Goal: Navigation & Orientation: Find specific page/section

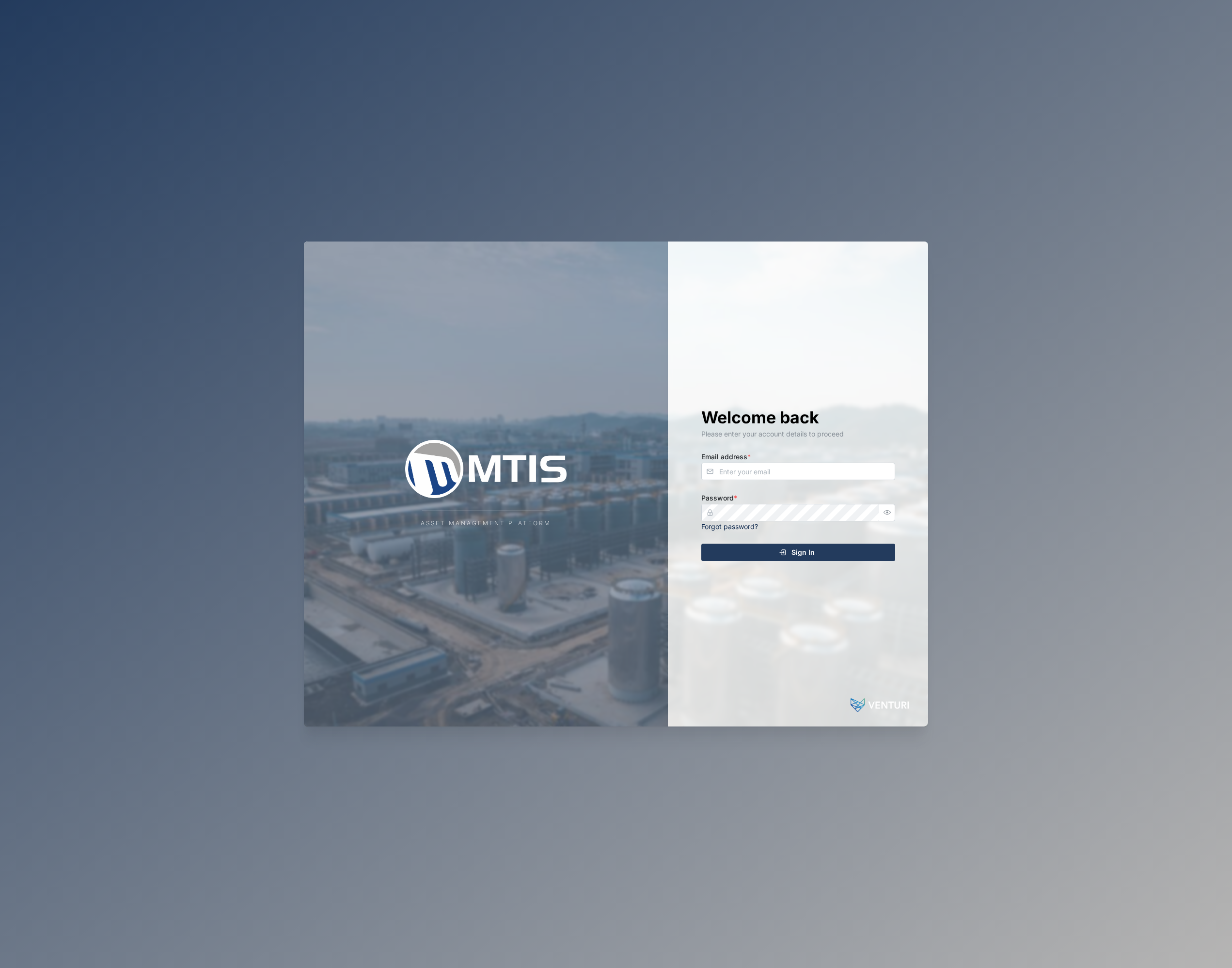
click at [843, 459] on div "Email address *" at bounding box center [798, 465] width 194 height 30
click at [836, 464] on input "Email address *" at bounding box center [798, 472] width 194 height 18
click at [0, 967] on com-1password-button at bounding box center [0, 968] width 0 height 0
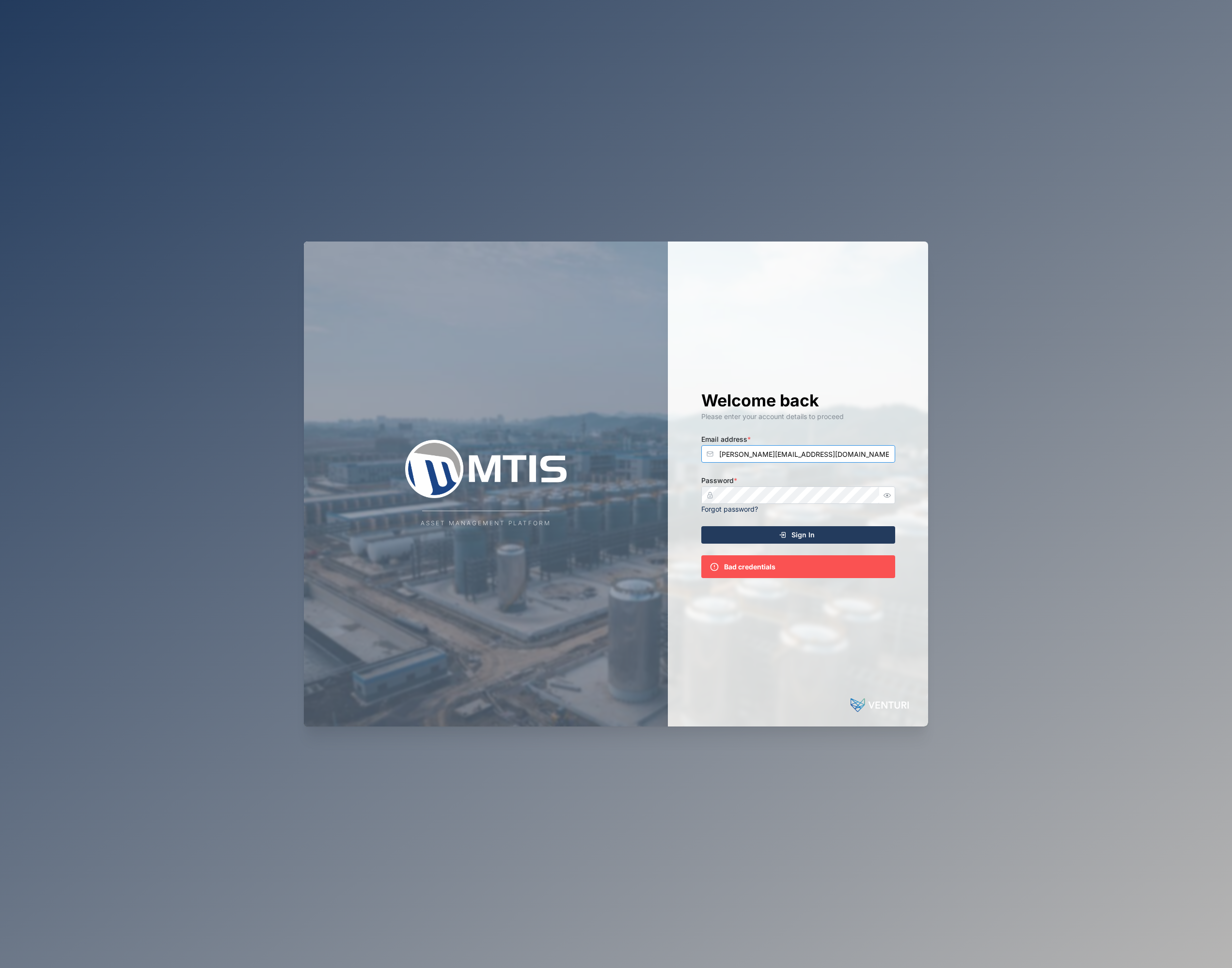
click at [826, 460] on input "[PERSON_NAME][EMAIL_ADDRESS][DOMAIN_NAME]" at bounding box center [798, 454] width 194 height 18
drag, startPoint x: 827, startPoint y: 457, endPoint x: 494, endPoint y: 430, distance: 334.1
click at [444, 450] on div "Asset Management Platform Welcome back Please enter your account details to pro…" at bounding box center [616, 484] width 624 height 485
type input "[EMAIL_ADDRESS][DOMAIN_NAME]"
click at [701, 526] on button "Sign In" at bounding box center [798, 535] width 194 height 18
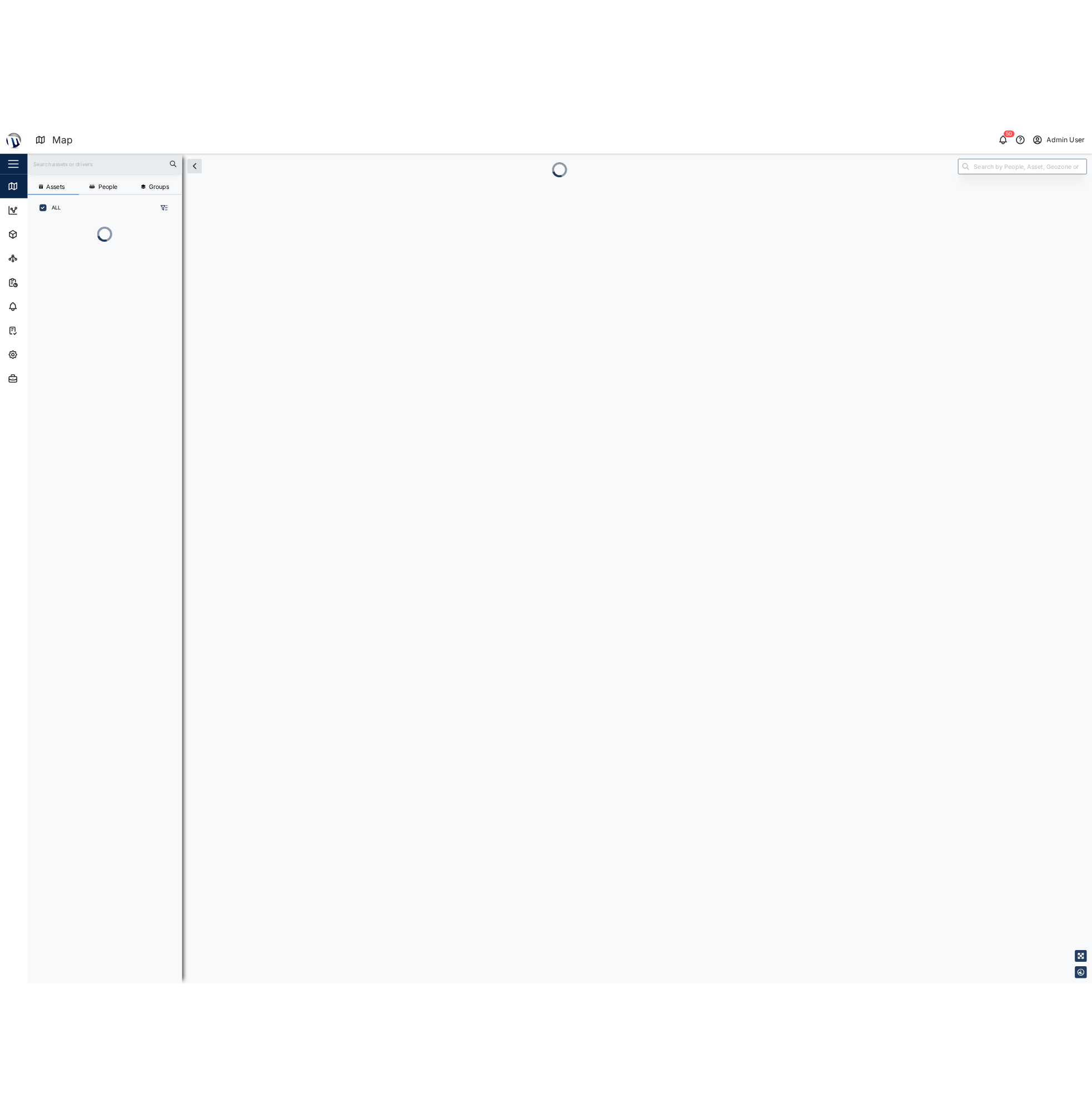
scroll to position [9, 9]
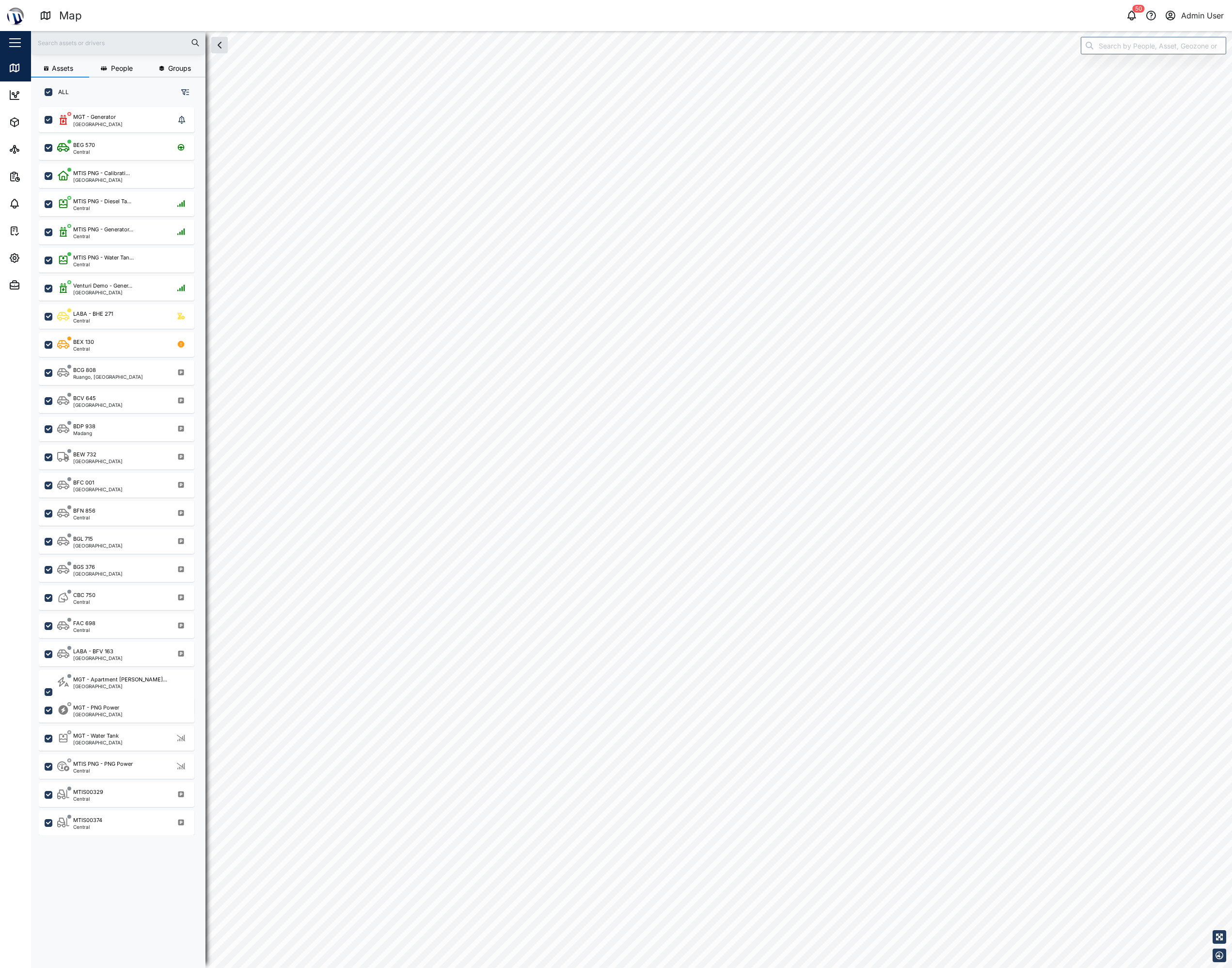
checkbox input "true"
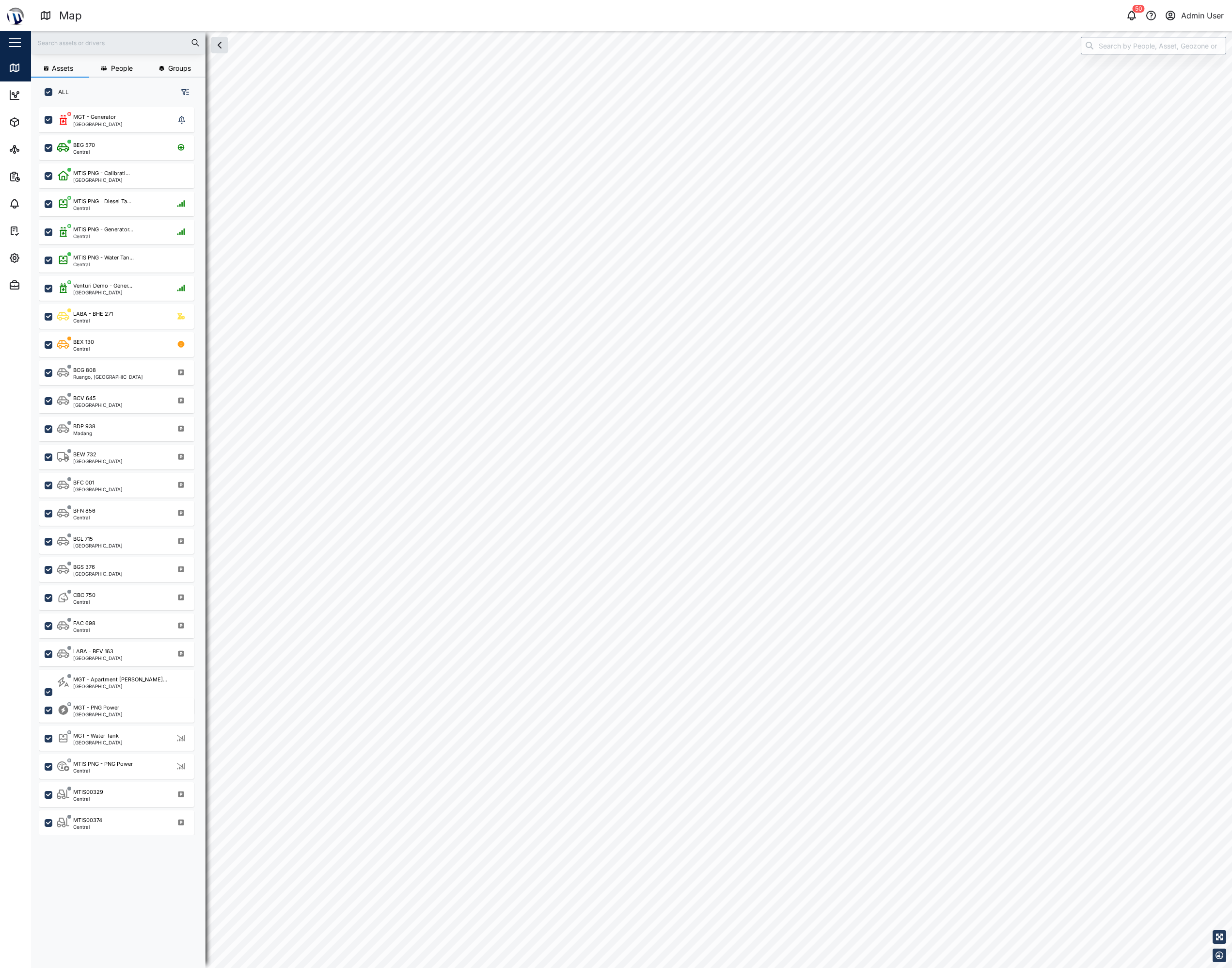
checkbox input "true"
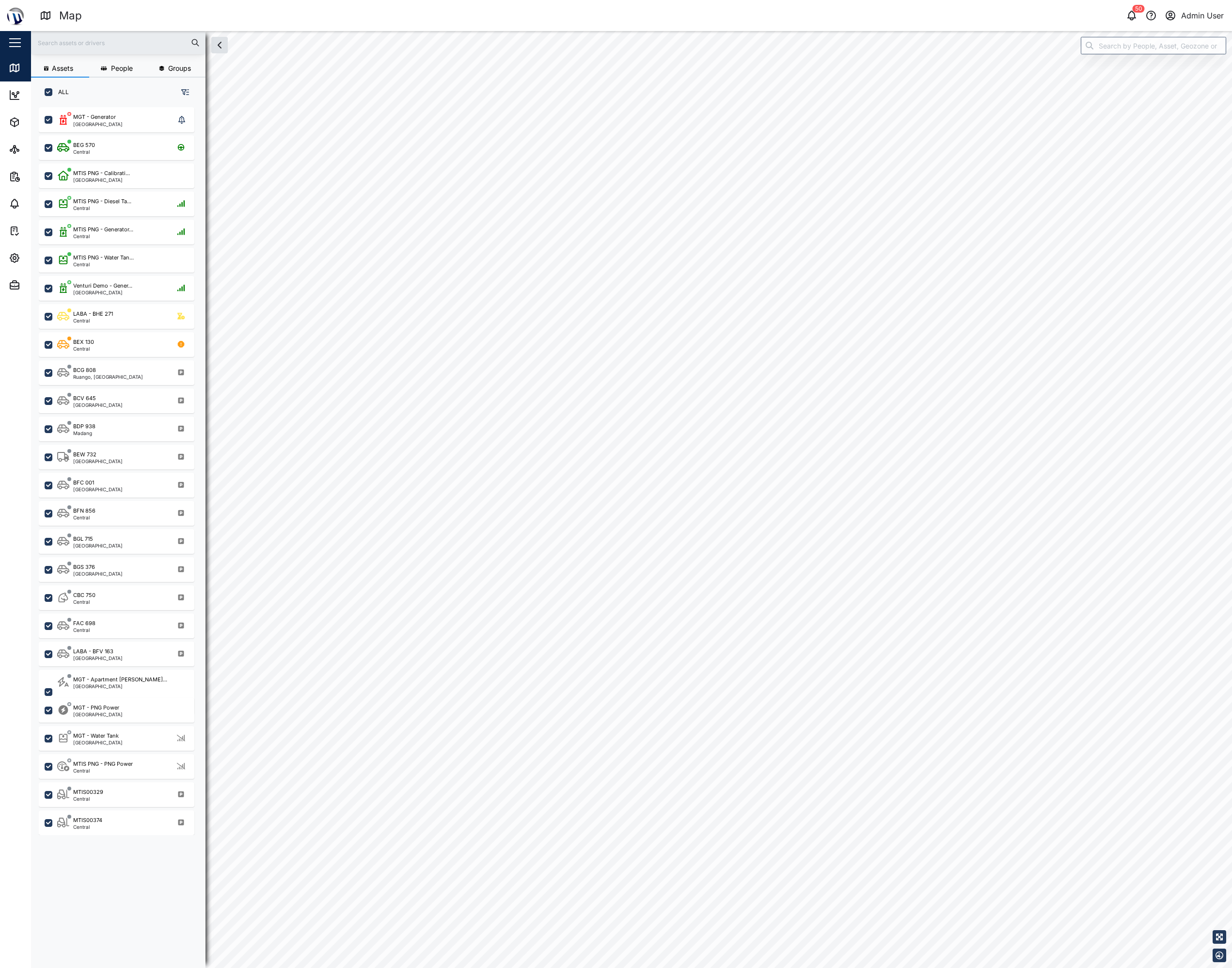
checkbox input "true"
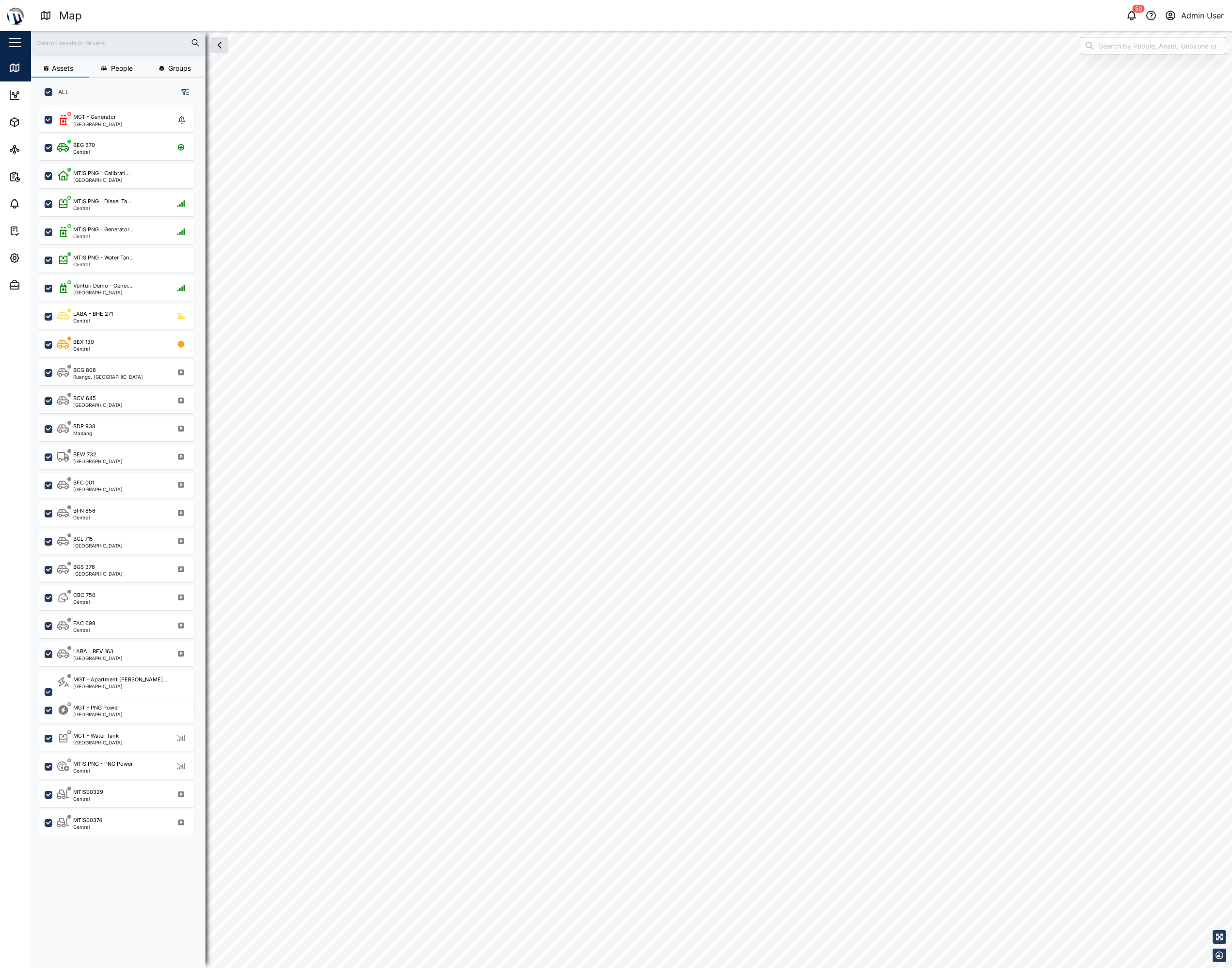
checkbox input "true"
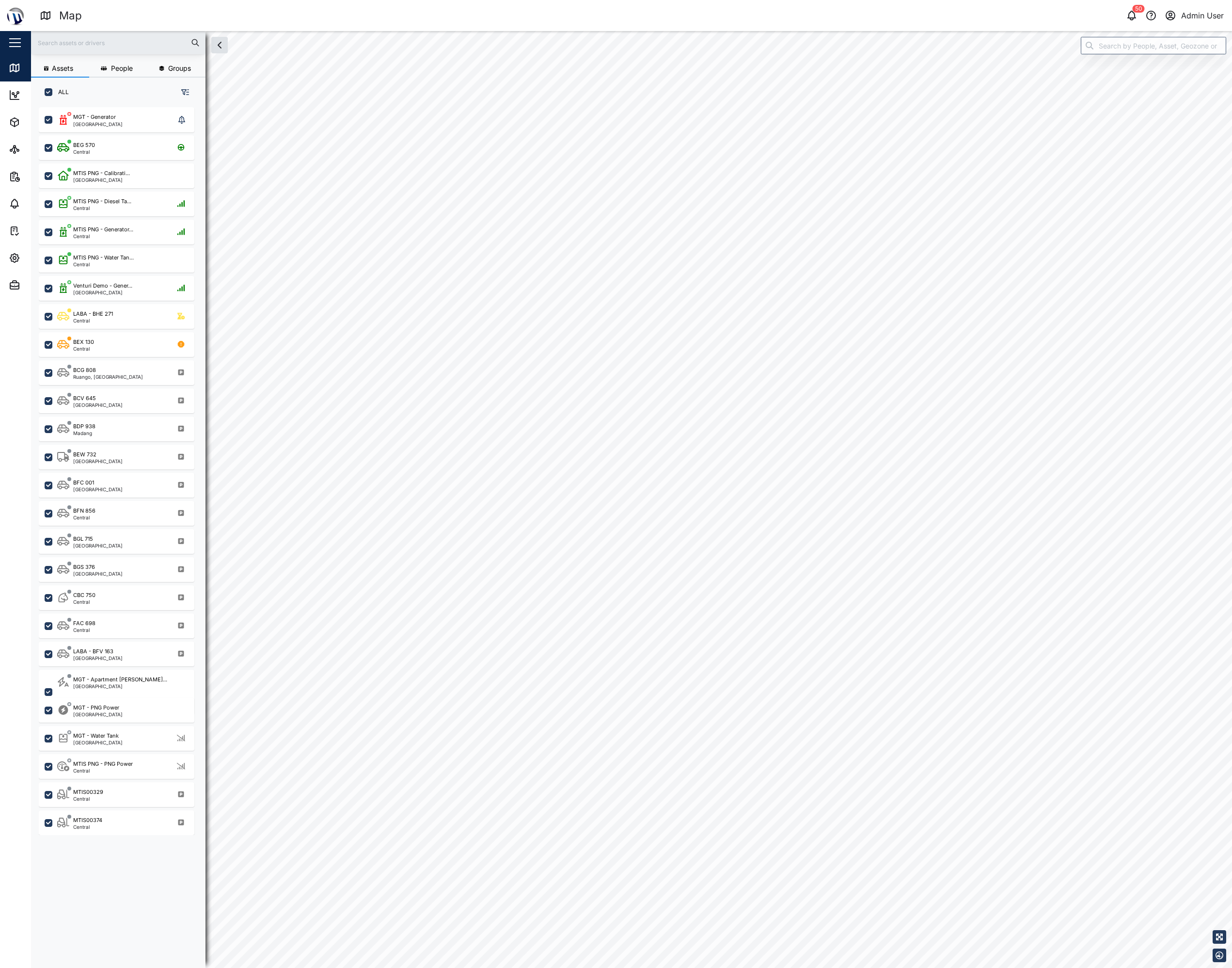
checkbox input "true"
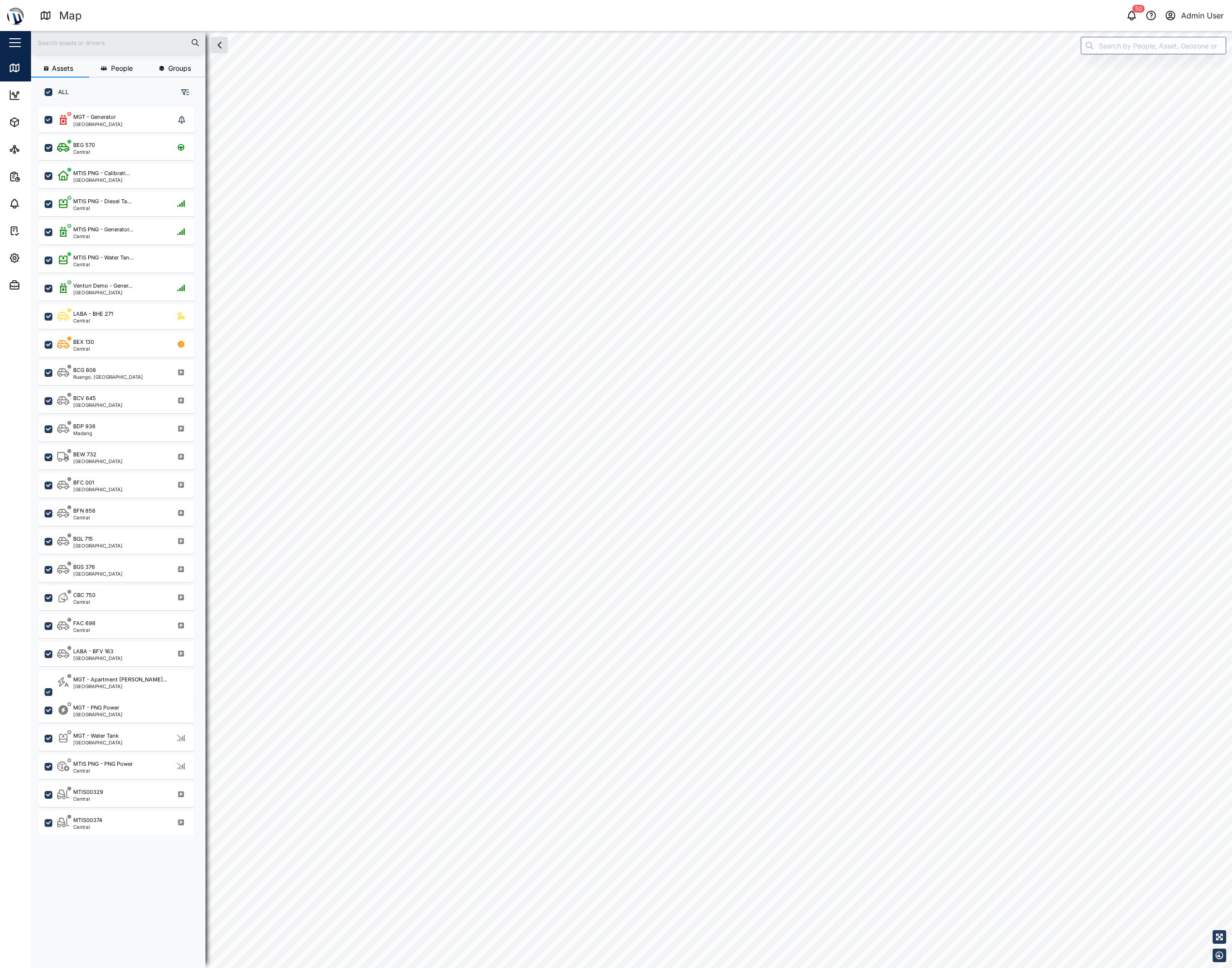
checkbox input "true"
